Goal: Browse casually: Explore the website without a specific task or goal

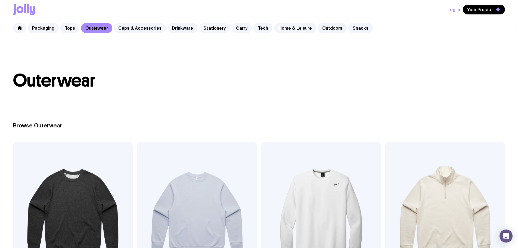
click at [210, 29] on link "Stationery" at bounding box center [214, 28] width 31 height 10
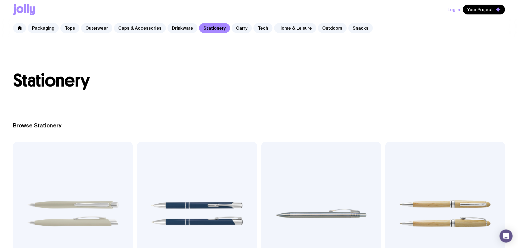
scroll to position [54, 0]
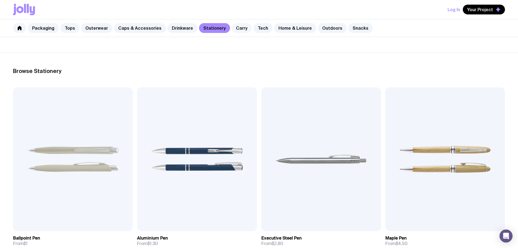
click at [235, 29] on link "Carry" at bounding box center [242, 28] width 20 height 10
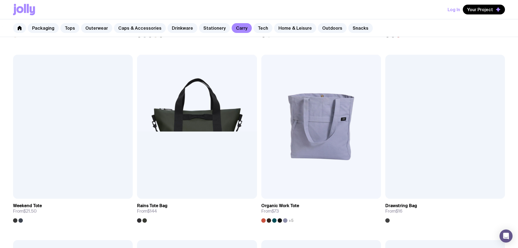
scroll to position [354, 0]
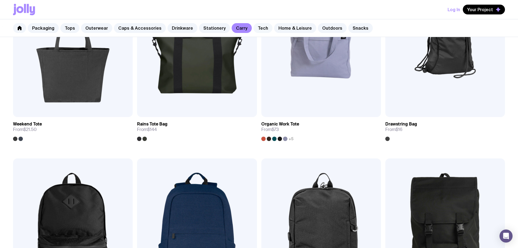
click at [254, 29] on link "Tech" at bounding box center [263, 28] width 19 height 10
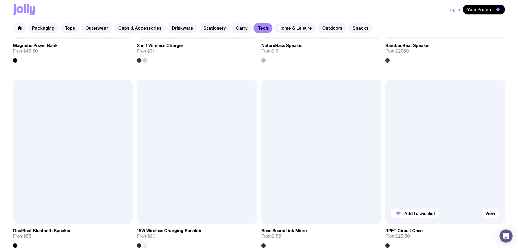
scroll to position [408, 0]
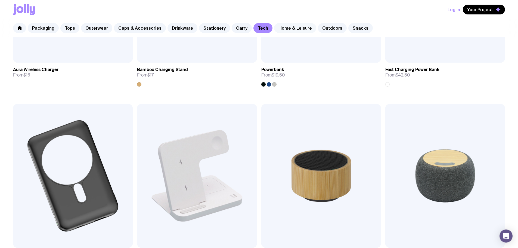
click at [288, 28] on link "Home & Leisure" at bounding box center [295, 28] width 42 height 10
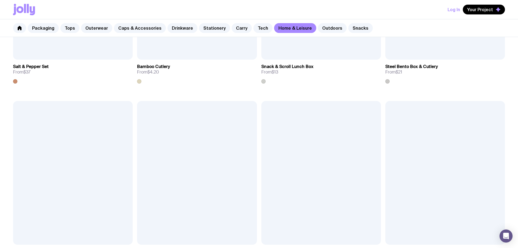
scroll to position [782, 0]
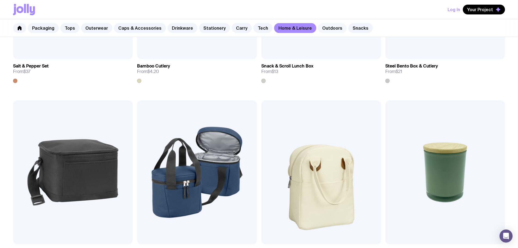
click at [321, 26] on link "Outdoors" at bounding box center [332, 28] width 29 height 10
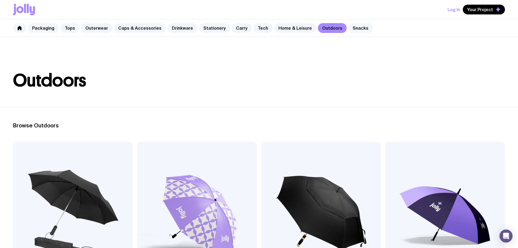
click at [351, 27] on link "Snacks" at bounding box center [361, 28] width 24 height 10
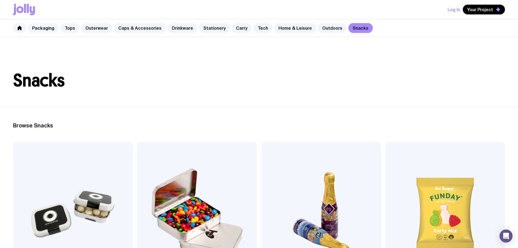
click at [54, 26] on link "Packaging" at bounding box center [43, 28] width 31 height 10
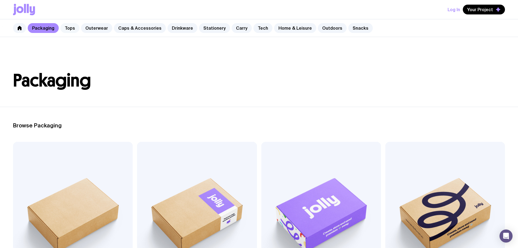
click at [68, 28] on link "Tops" at bounding box center [69, 28] width 19 height 10
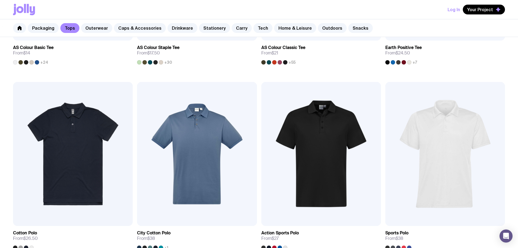
scroll to position [218, 0]
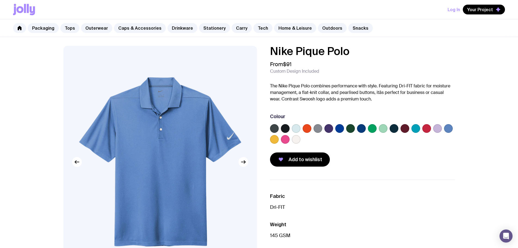
click at [330, 130] on label at bounding box center [329, 128] width 9 height 9
click at [0, 0] on input "radio" at bounding box center [0, 0] width 0 height 0
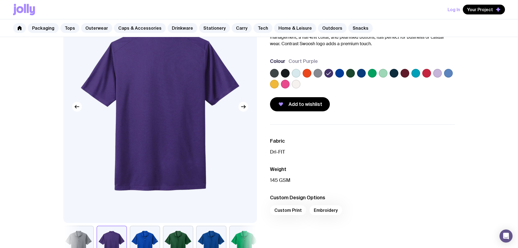
scroll to position [109, 0]
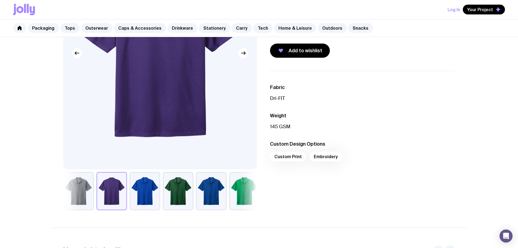
click at [282, 127] on p "145 GSM" at bounding box center [362, 126] width 185 height 7
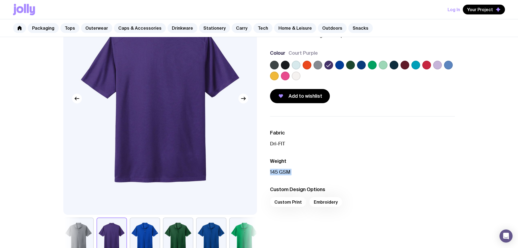
scroll to position [0, 0]
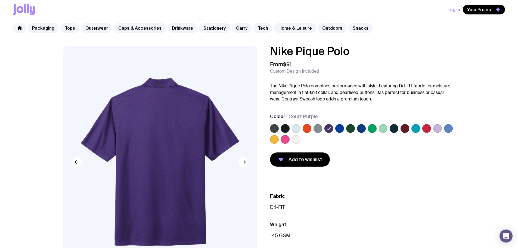
click at [285, 114] on div "Colour Court Purple" at bounding box center [362, 116] width 185 height 7
click at [301, 87] on p "The Nike Pique Polo combines performance with style. Featuring Dri-FIT fabric f…" at bounding box center [362, 93] width 185 height 20
click at [301, 86] on p "The Nike Pique Polo combines performance with style. Featuring Dri-FIT fabric f…" at bounding box center [362, 93] width 185 height 20
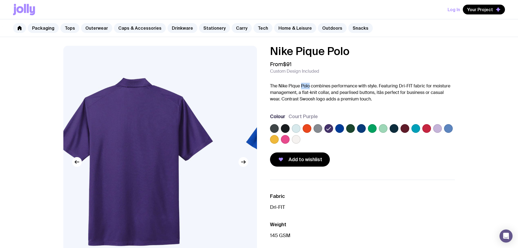
drag, startPoint x: 202, startPoint y: 110, endPoint x: 89, endPoint y: 118, distance: 113.2
click at [89, 118] on img at bounding box center [134, 162] width 194 height 232
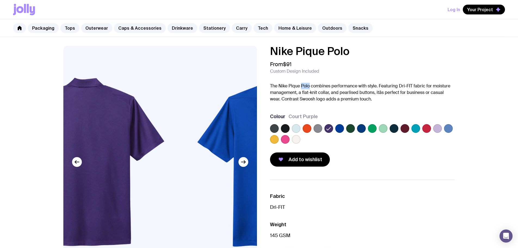
drag, startPoint x: 123, startPoint y: 127, endPoint x: 288, endPoint y: 130, distance: 164.9
click at [262, 127] on div "Nike Pique Polo From $91 Custom Design Included The Nike Pique Polo combines pe…" at bounding box center [259, 182] width 418 height 273
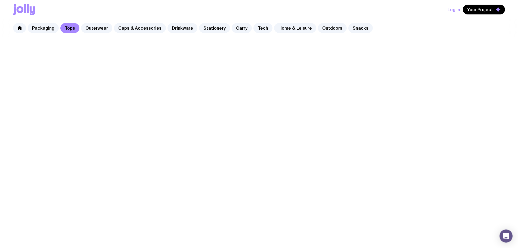
scroll to position [218, 0]
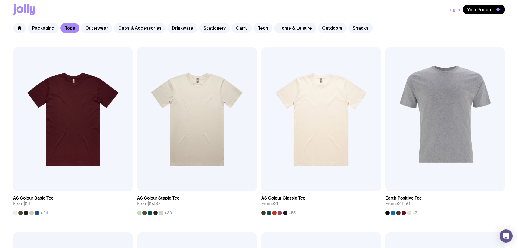
scroll to position [54, 0]
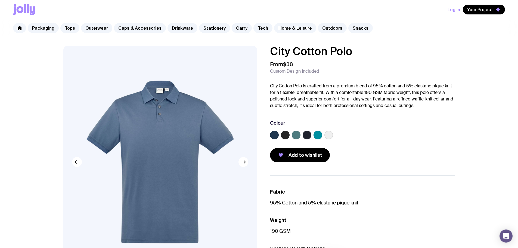
click at [316, 138] on label at bounding box center [318, 135] width 9 height 9
click at [0, 0] on input "radio" at bounding box center [0, 0] width 0 height 0
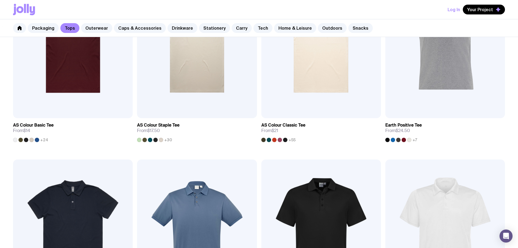
scroll to position [190, 0]
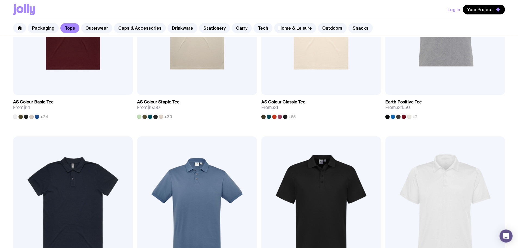
click at [262, 136] on img at bounding box center [322, 208] width 120 height 144
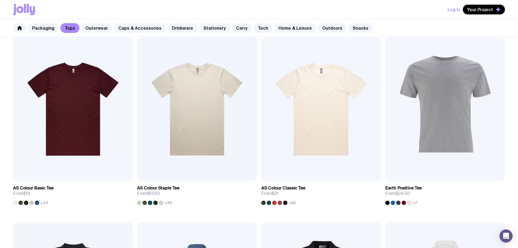
scroll to position [163, 0]
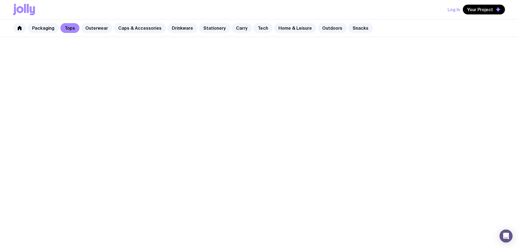
scroll to position [163, 0]
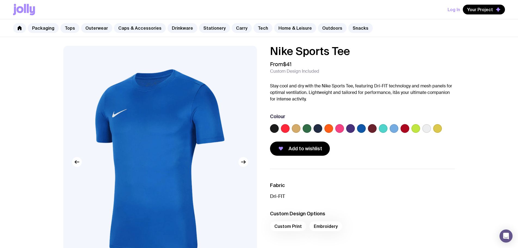
click at [354, 127] on label at bounding box center [350, 128] width 9 height 9
click at [0, 0] on input "radio" at bounding box center [0, 0] width 0 height 0
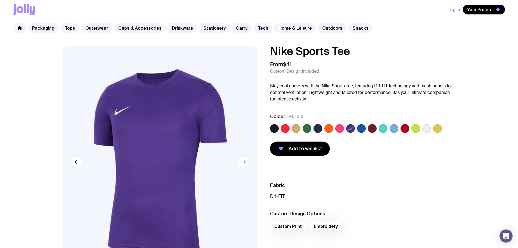
click at [398, 93] on p "Stay cool and dry with the Nike Sports Tee, featuring Dri-FIT technology and me…" at bounding box center [362, 93] width 185 height 20
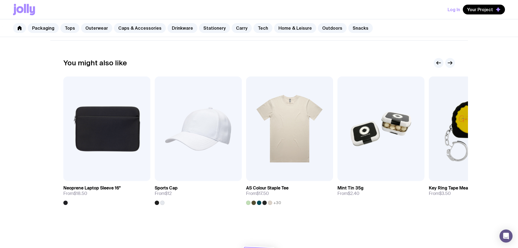
scroll to position [339, 0]
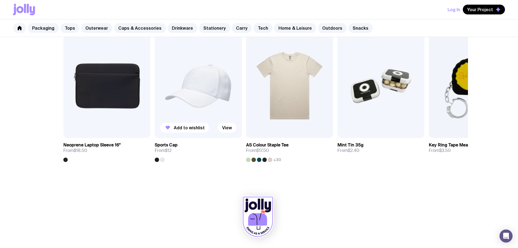
click at [200, 83] on img at bounding box center [198, 85] width 87 height 104
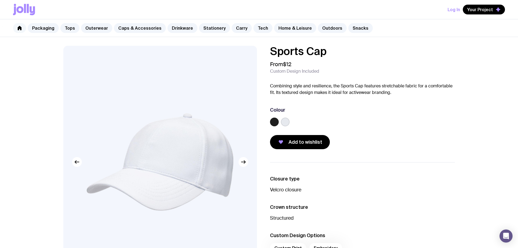
click at [21, 28] on icon at bounding box center [20, 28] width 4 height 4
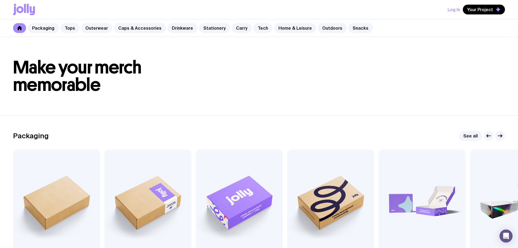
click at [457, 9] on button "Log In" at bounding box center [454, 10] width 13 height 10
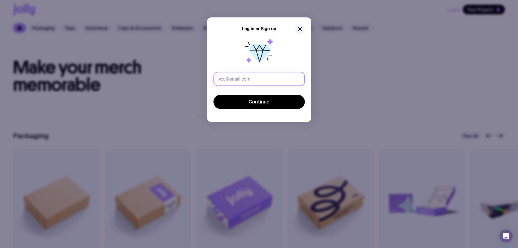
click at [255, 74] on input "text" at bounding box center [259, 79] width 91 height 14
click at [300, 26] on icon "button" at bounding box center [300, 29] width 7 height 7
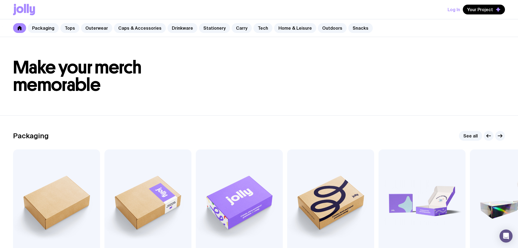
click at [381, 43] on header "Make your merch memorable" at bounding box center [259, 76] width 518 height 78
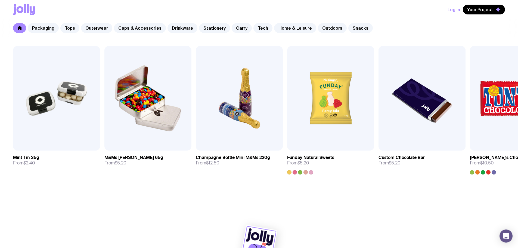
scroll to position [1878, 0]
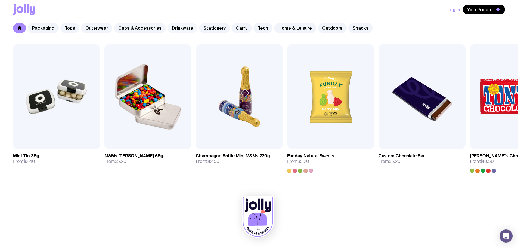
click at [182, 29] on link "Drinkware" at bounding box center [183, 28] width 30 height 10
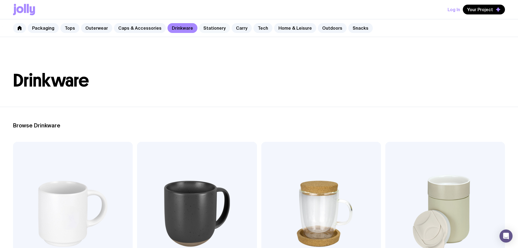
click at [207, 29] on link "Stationery" at bounding box center [214, 28] width 31 height 10
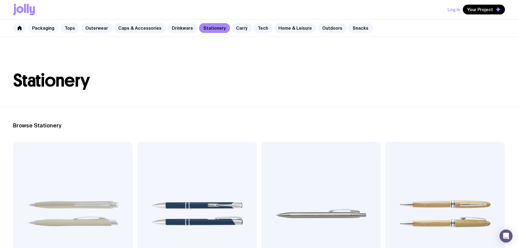
click at [49, 25] on link "Packaging" at bounding box center [43, 28] width 31 height 10
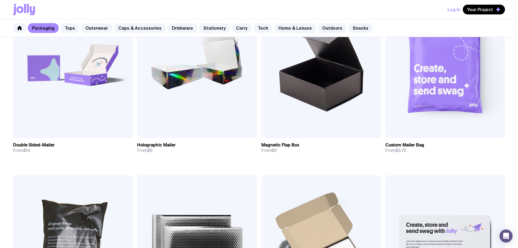
scroll to position [367, 0]
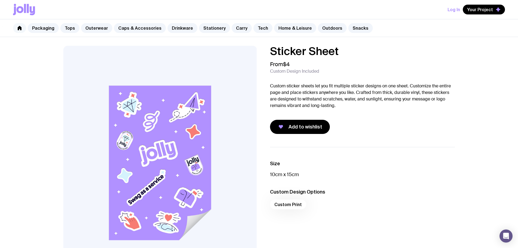
click at [15, 25] on link at bounding box center [19, 28] width 13 height 10
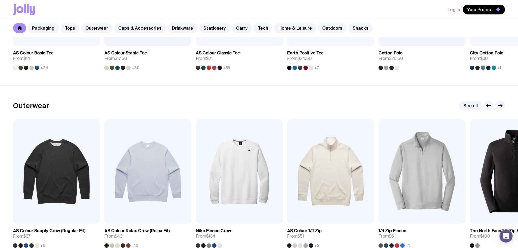
scroll to position [680, 0]
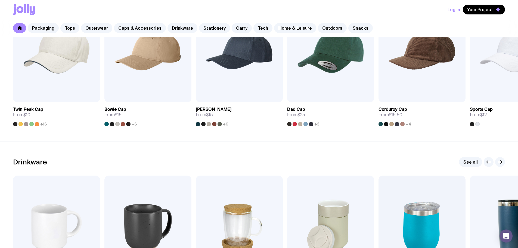
drag, startPoint x: 184, startPoint y: 124, endPoint x: 179, endPoint y: 36, distance: 88.0
drag, startPoint x: 179, startPoint y: 36, endPoint x: 310, endPoint y: 15, distance: 132.7
click at [310, 14] on div "Log In Your Project" at bounding box center [259, 9] width 492 height 19
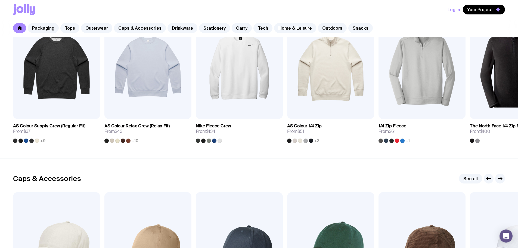
scroll to position [354, 0]
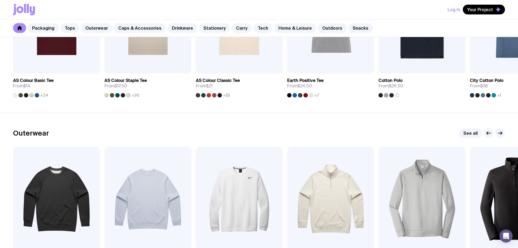
drag, startPoint x: 180, startPoint y: 29, endPoint x: 169, endPoint y: 33, distance: 12.4
click at [180, 29] on link "Drinkware" at bounding box center [183, 28] width 30 height 10
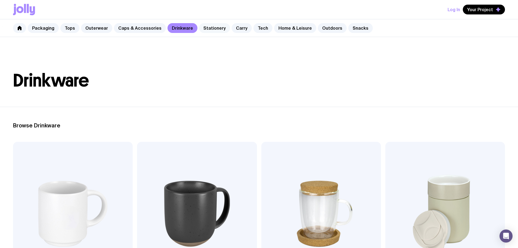
click at [209, 25] on link "Stationery" at bounding box center [214, 28] width 31 height 10
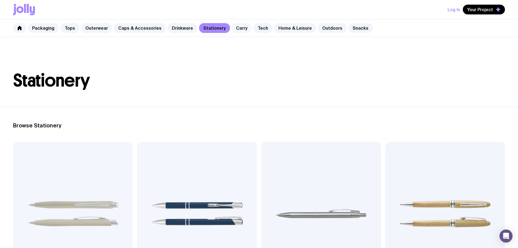
drag, startPoint x: 237, startPoint y: 29, endPoint x: 242, endPoint y: 29, distance: 5.4
click at [237, 29] on link "Carry" at bounding box center [242, 28] width 20 height 10
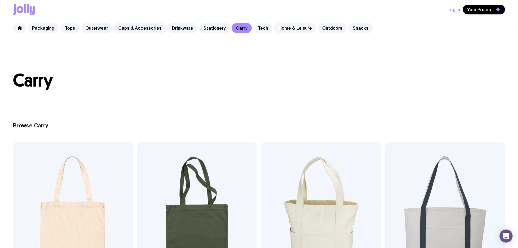
click at [256, 29] on link "Tech" at bounding box center [263, 28] width 19 height 10
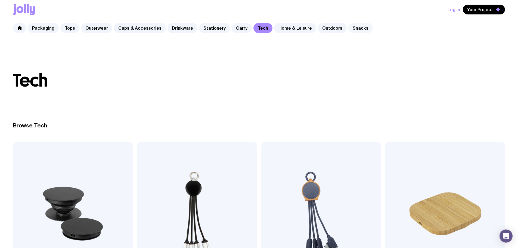
click at [354, 27] on link "Snacks" at bounding box center [361, 28] width 24 height 10
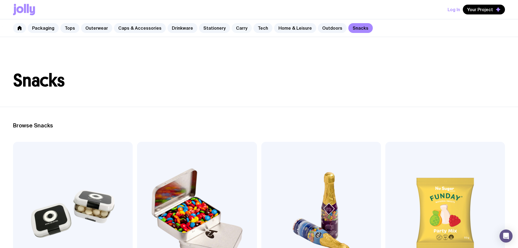
click at [239, 29] on link "Carry" at bounding box center [242, 28] width 20 height 10
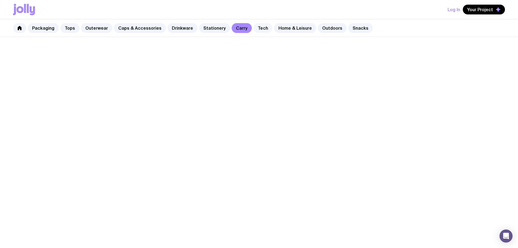
click at [254, 28] on link "Tech" at bounding box center [263, 28] width 19 height 10
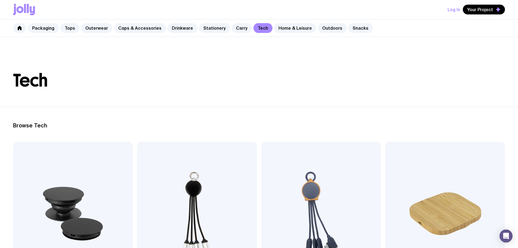
click at [227, 82] on h1 "Tech" at bounding box center [259, 80] width 492 height 17
click at [181, 82] on h1 "Tech" at bounding box center [259, 80] width 492 height 17
drag, startPoint x: 374, startPoint y: 66, endPoint x: 355, endPoint y: 103, distance: 42.1
click at [374, 66] on header "Tech" at bounding box center [259, 72] width 518 height 70
click at [331, 78] on h1 "Tech" at bounding box center [259, 80] width 492 height 17
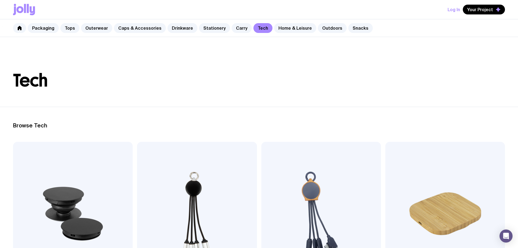
click at [259, 99] on header "Tech" at bounding box center [259, 72] width 518 height 70
click at [288, 27] on link "Home & Leisure" at bounding box center [295, 28] width 42 height 10
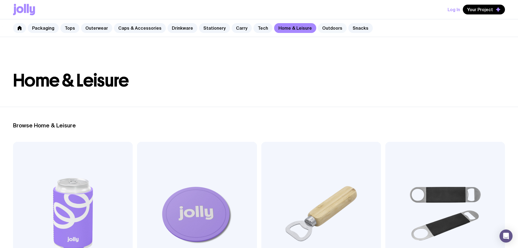
click at [330, 28] on link "Outdoors" at bounding box center [332, 28] width 29 height 10
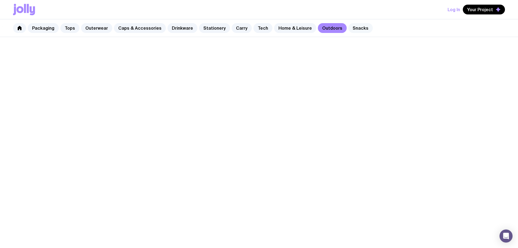
click at [356, 28] on link "Snacks" at bounding box center [361, 28] width 24 height 10
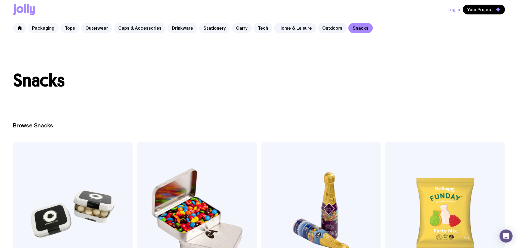
click at [37, 26] on link "Packaging" at bounding box center [43, 28] width 31 height 10
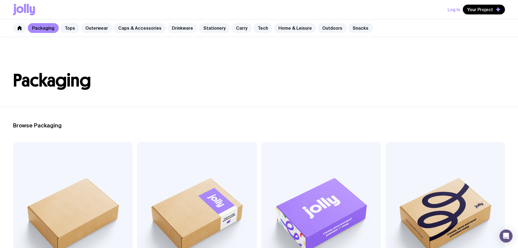
click at [179, 29] on link "Drinkware" at bounding box center [183, 28] width 30 height 10
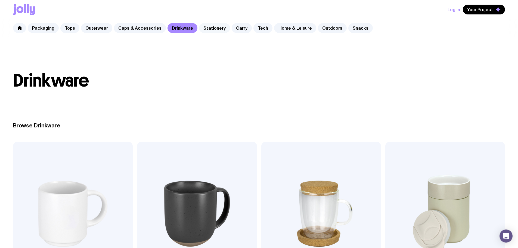
click at [217, 27] on link "Stationery" at bounding box center [214, 28] width 31 height 10
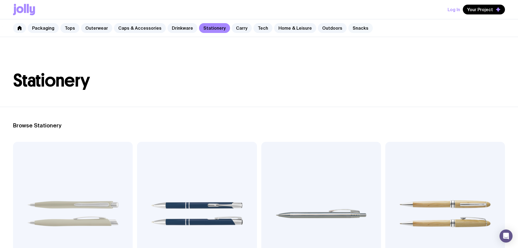
click at [351, 29] on link "Snacks" at bounding box center [361, 28] width 24 height 10
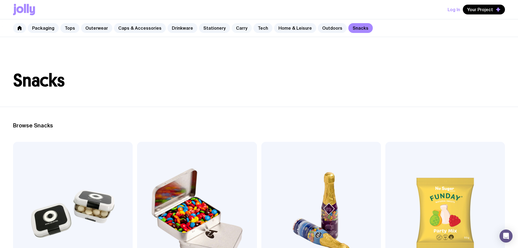
click at [240, 28] on link "Carry" at bounding box center [242, 28] width 20 height 10
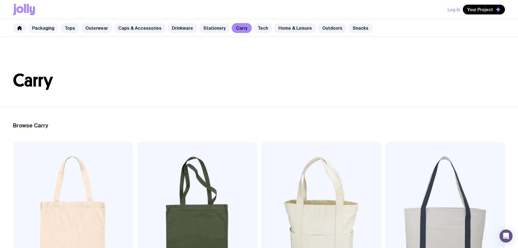
click at [41, 25] on link "Packaging" at bounding box center [43, 28] width 31 height 10
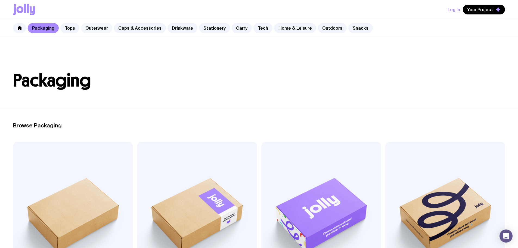
click at [95, 27] on link "Outerwear" at bounding box center [96, 28] width 31 height 10
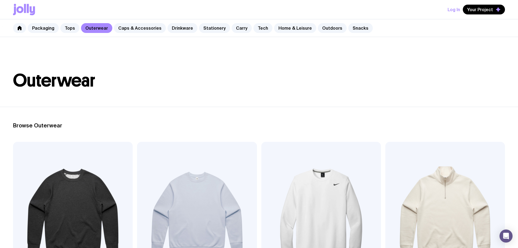
click at [133, 22] on div "Packaging Tops Outerwear Caps & Accessories Drinkware Stationery Carry Tech Hom…" at bounding box center [259, 28] width 518 height 18
click at [144, 29] on link "Caps & Accessories" at bounding box center [140, 28] width 52 height 10
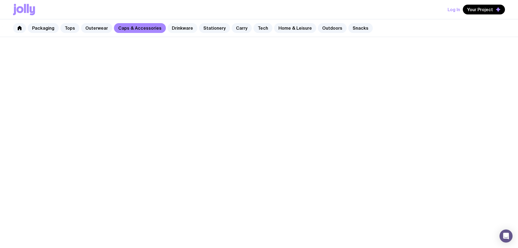
click at [177, 29] on link "Drinkware" at bounding box center [183, 28] width 30 height 10
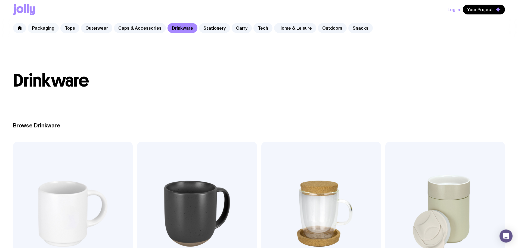
click at [50, 31] on link "Packaging" at bounding box center [43, 28] width 31 height 10
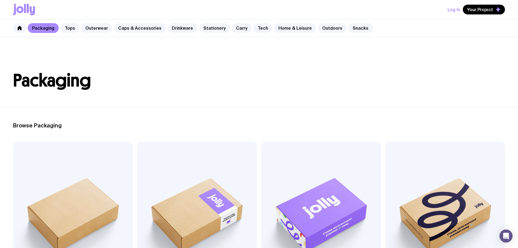
click at [205, 55] on header "Packaging" at bounding box center [259, 72] width 518 height 70
click at [269, 56] on header "Packaging" at bounding box center [259, 72] width 518 height 70
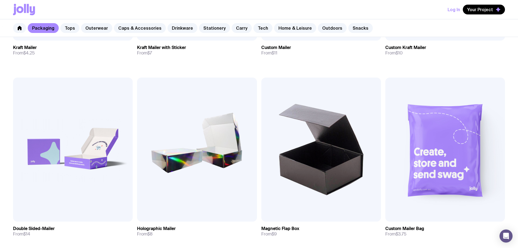
scroll to position [367, 0]
